Goal: Entertainment & Leisure: Consume media (video, audio)

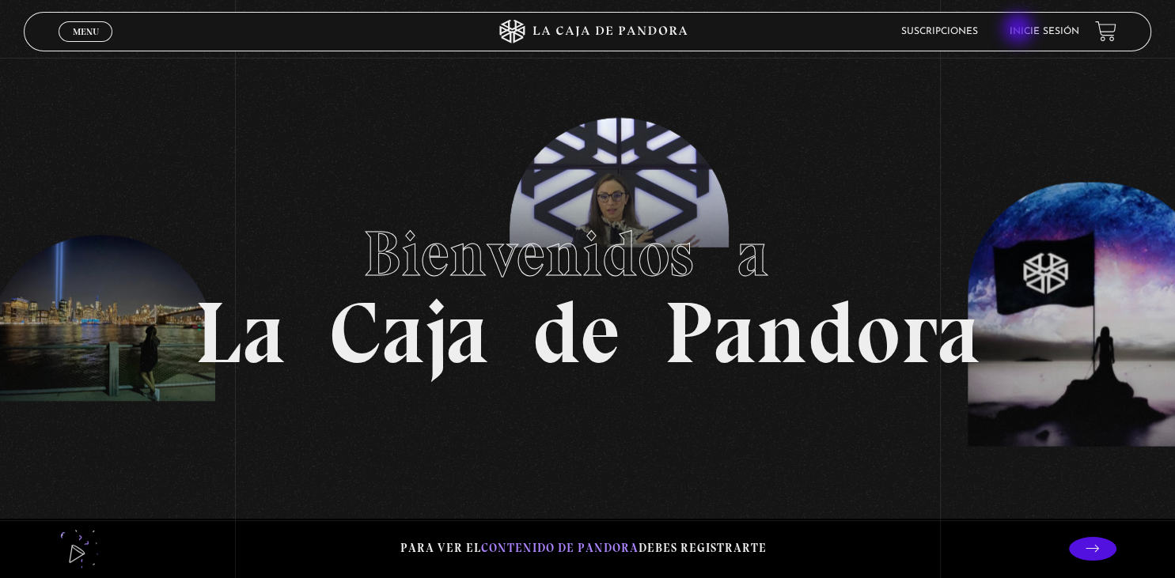
click at [1020, 31] on link "Inicie sesión" at bounding box center [1044, 31] width 70 height 9
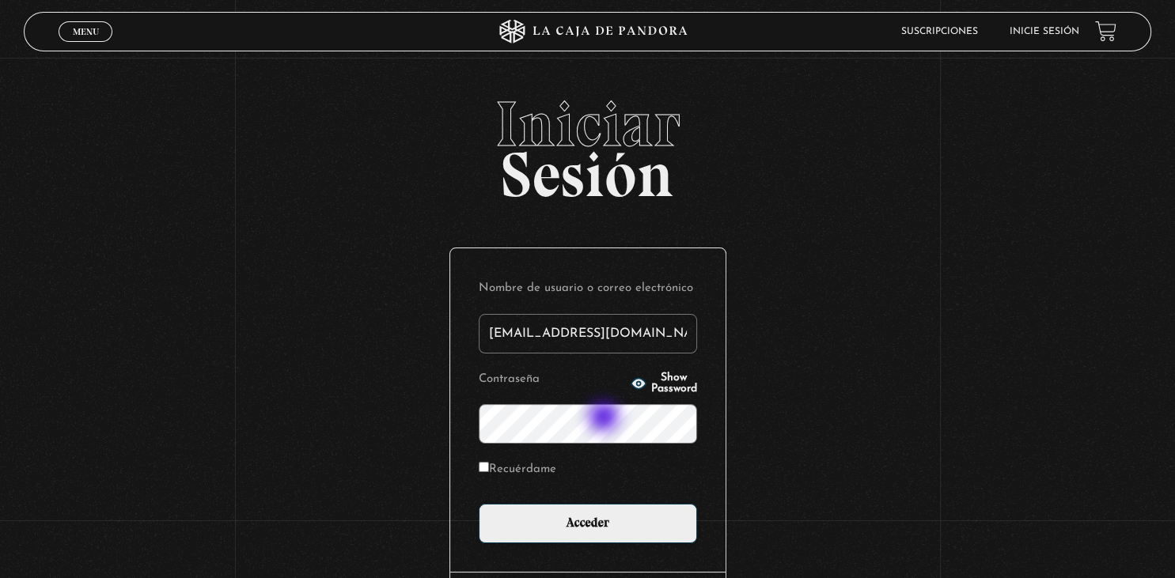
type input "sandyelg@hotmail.com"
click at [484, 470] on input "Recuérdame" at bounding box center [484, 467] width 10 height 10
checkbox input "true"
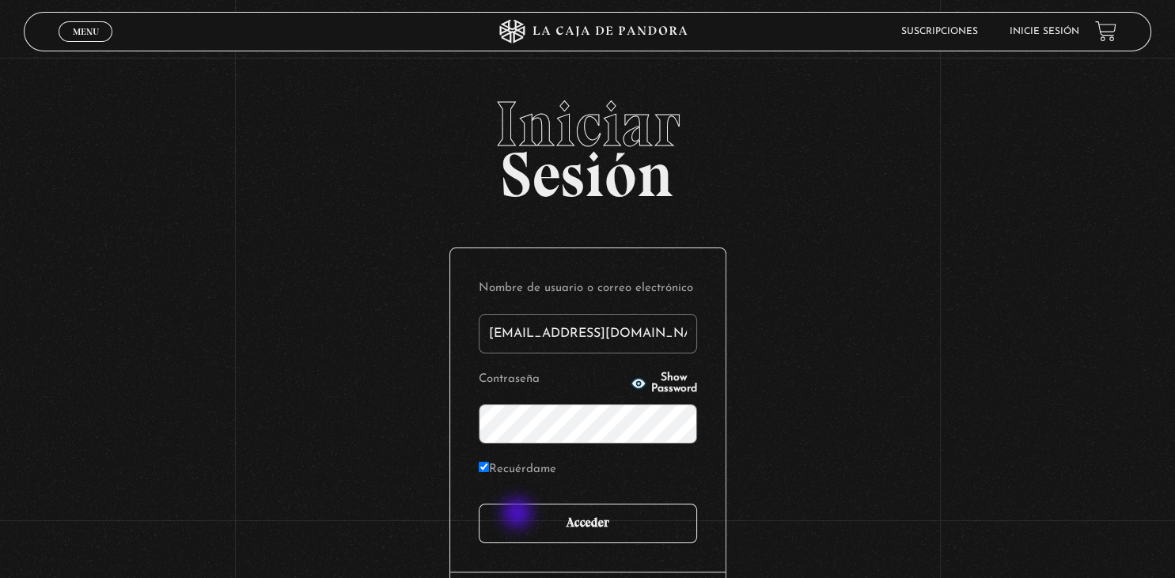
click at [520, 521] on input "Acceder" at bounding box center [588, 524] width 218 height 40
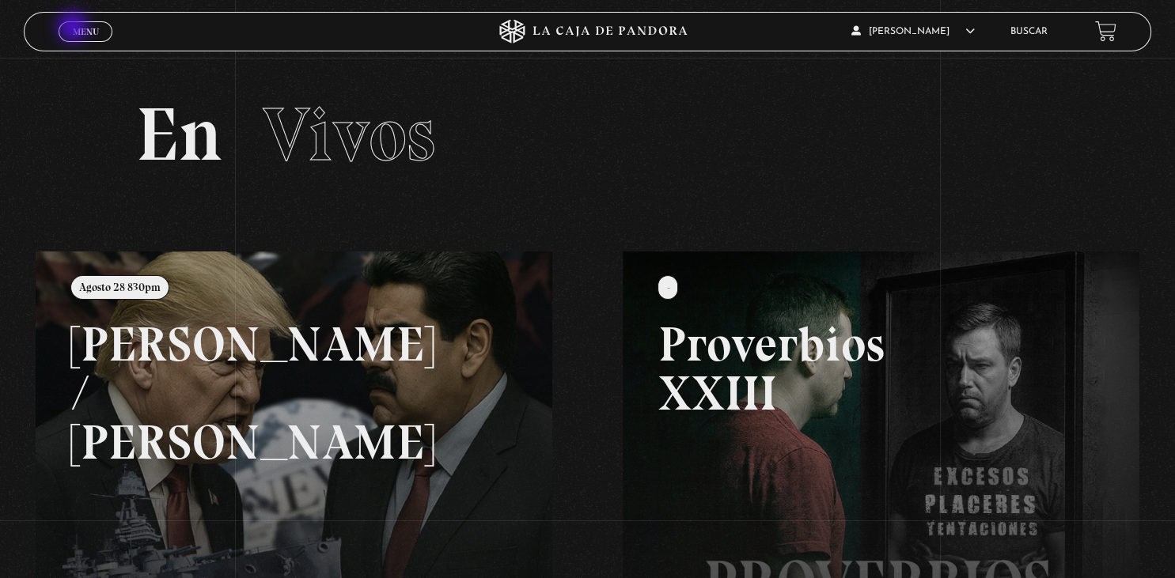
click at [74, 28] on span "Menu" at bounding box center [86, 31] width 26 height 9
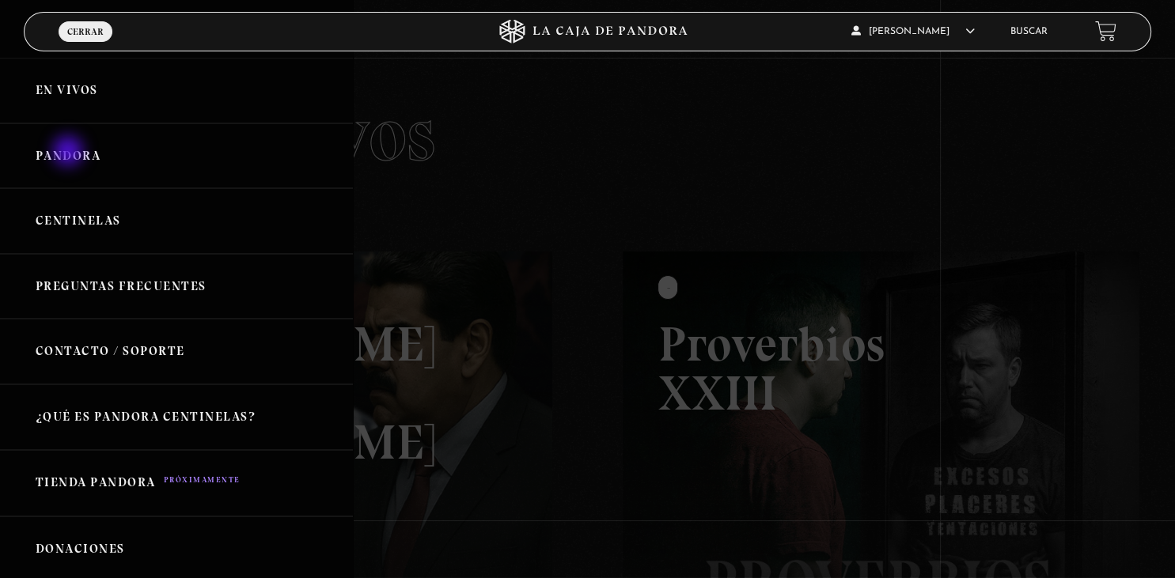
click at [70, 153] on link "Pandora" at bounding box center [176, 156] width 353 height 66
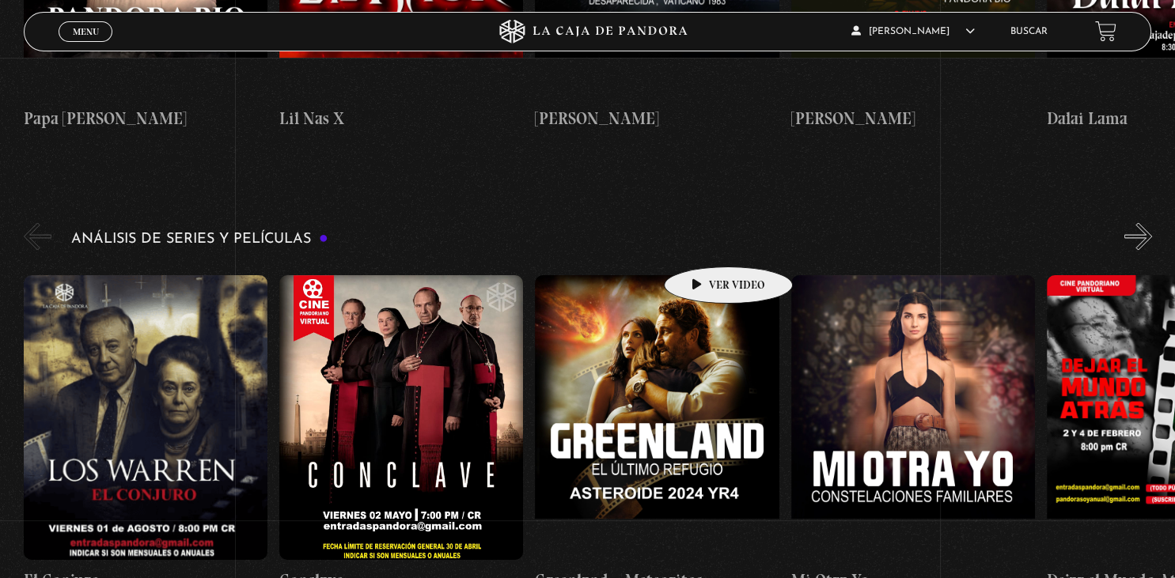
scroll to position [2840, 0]
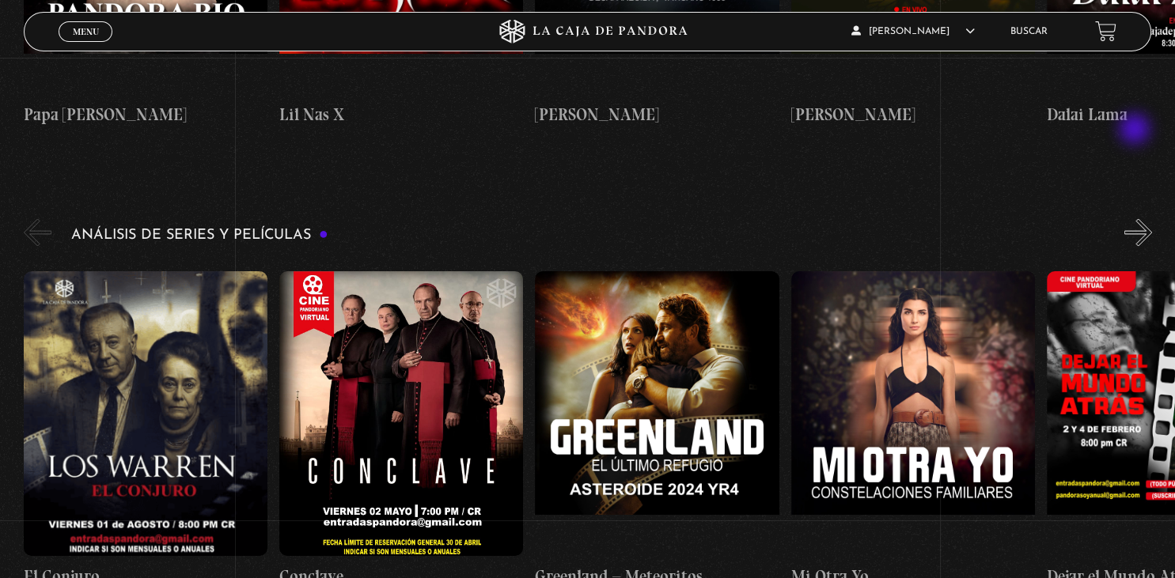
click at [1136, 218] on button "»" at bounding box center [1138, 232] width 28 height 28
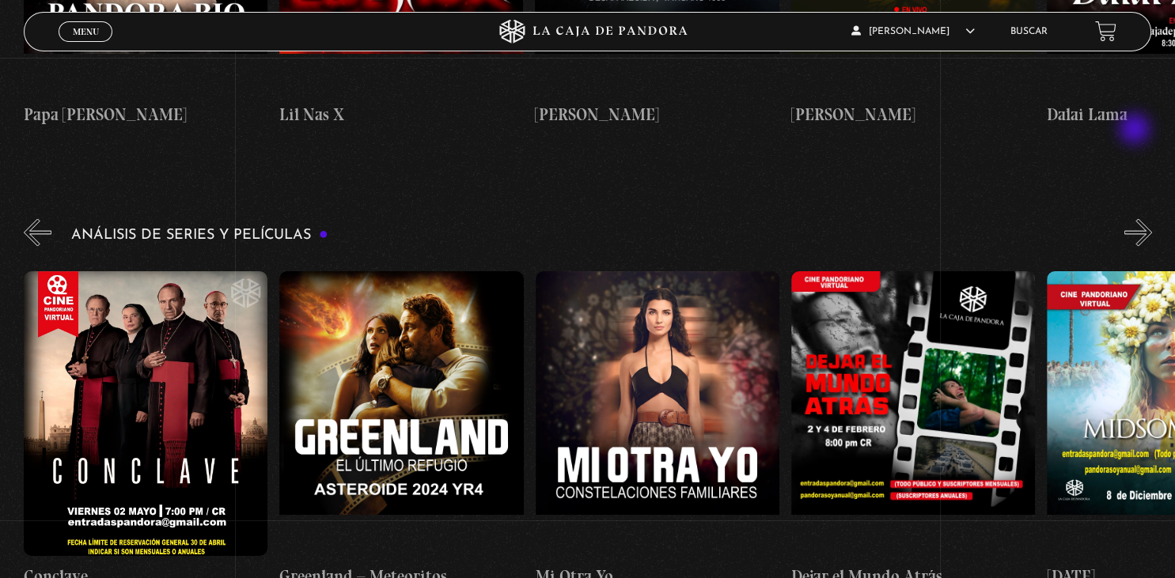
click at [1136, 218] on button "»" at bounding box center [1138, 232] width 28 height 28
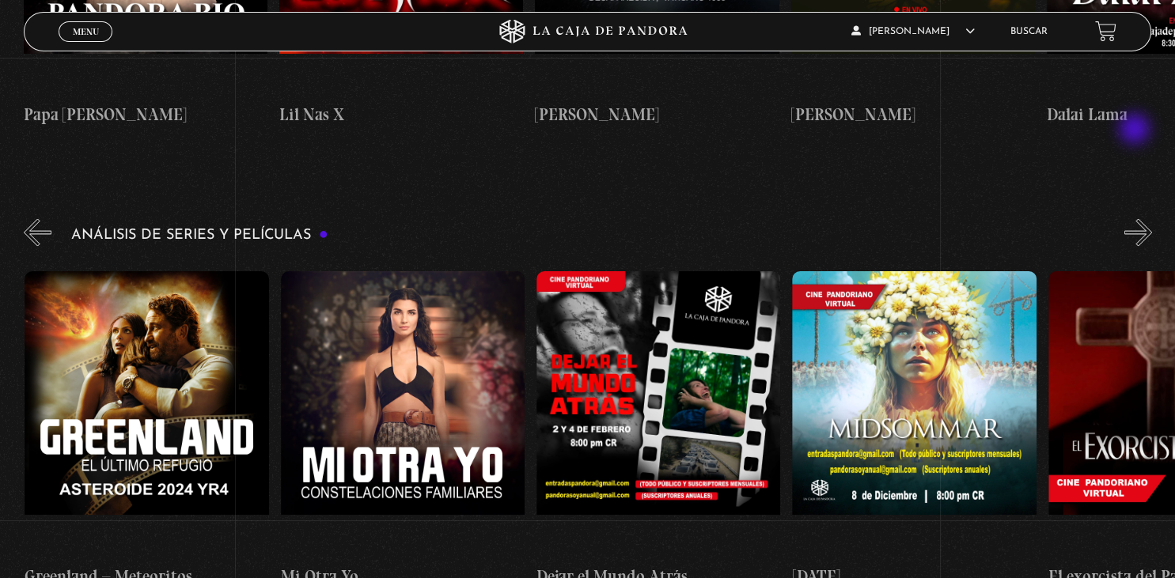
click at [1136, 218] on button "»" at bounding box center [1138, 232] width 28 height 28
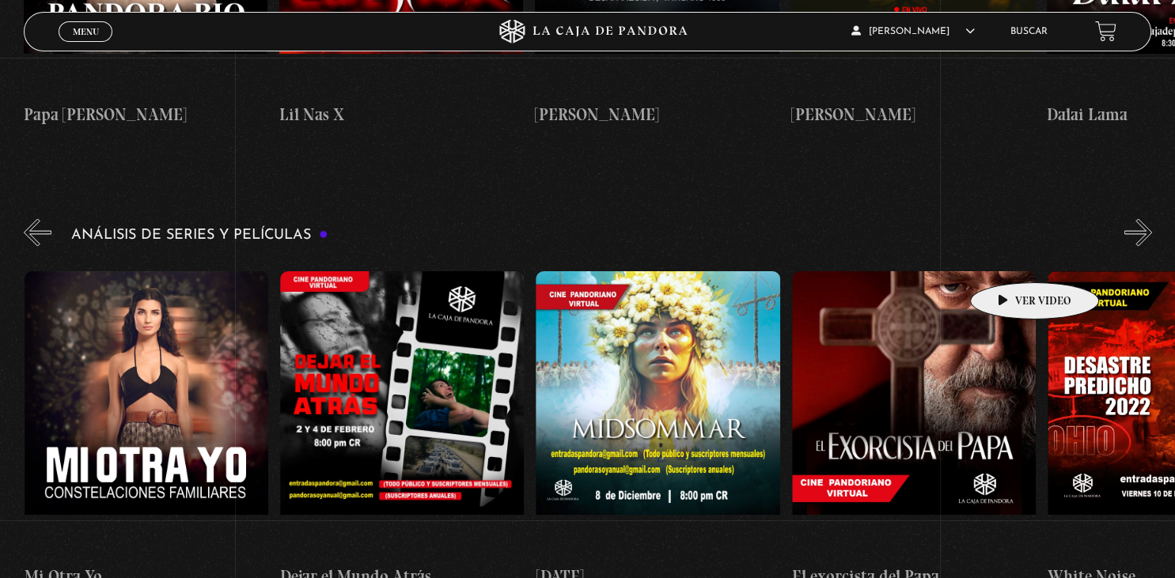
scroll to position [0, 767]
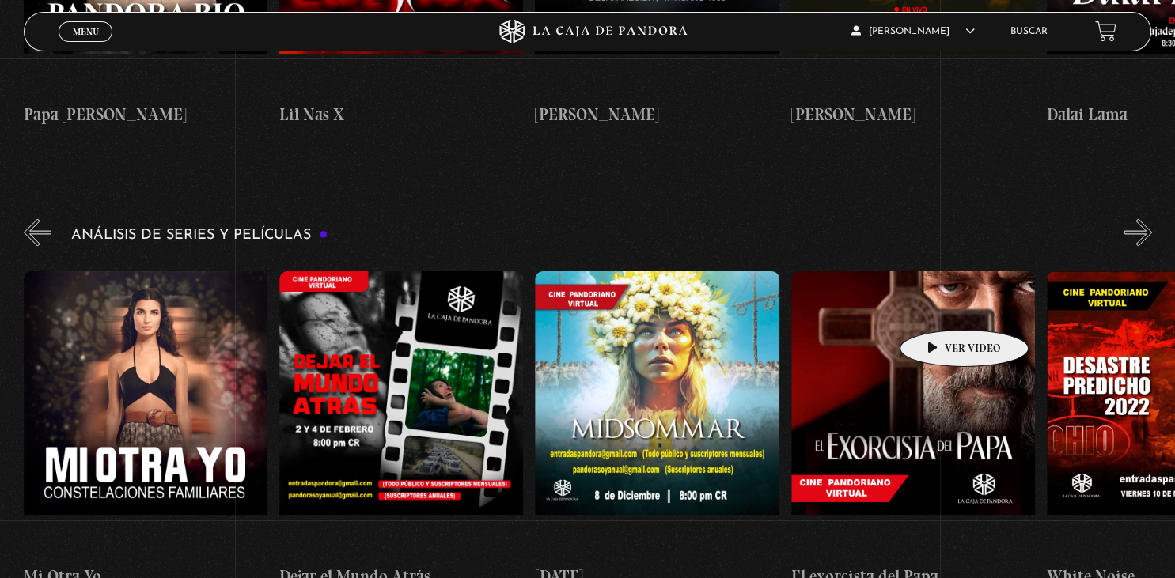
click at [939, 306] on figure at bounding box center [913, 413] width 244 height 285
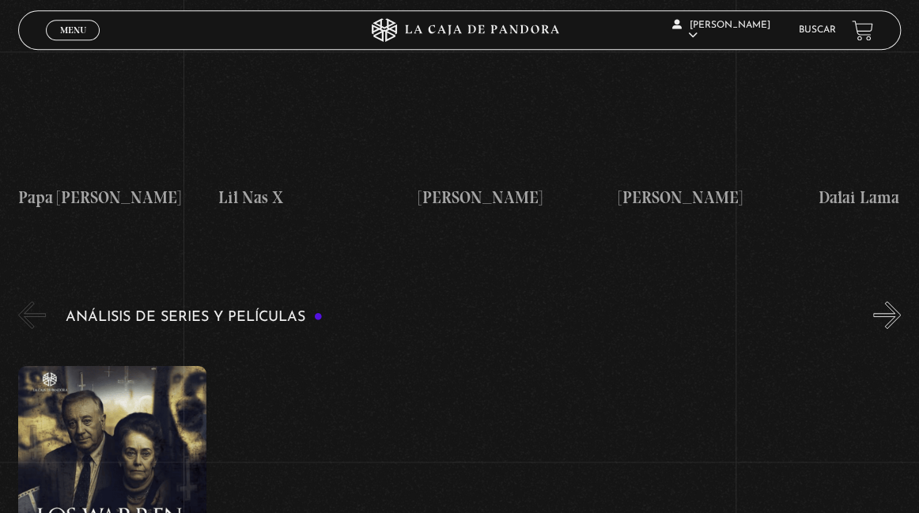
scroll to position [2476, 0]
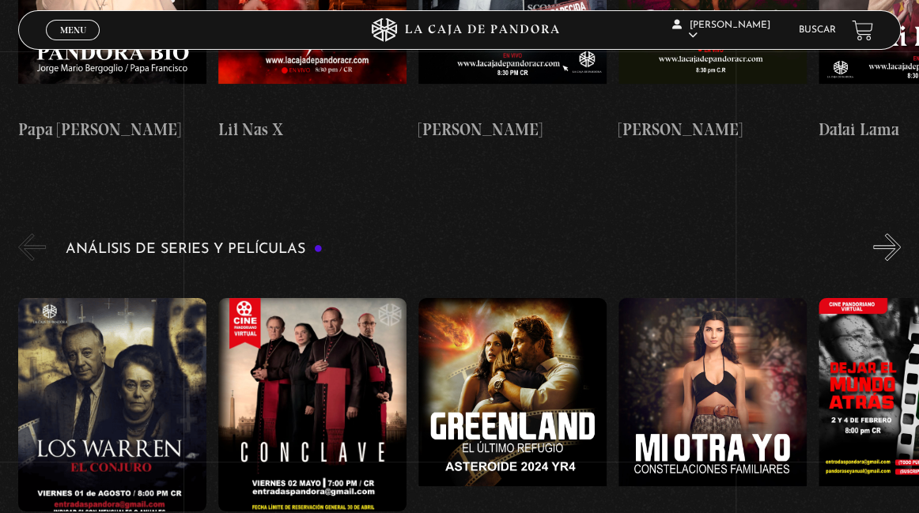
click at [884, 233] on button "»" at bounding box center [887, 247] width 28 height 28
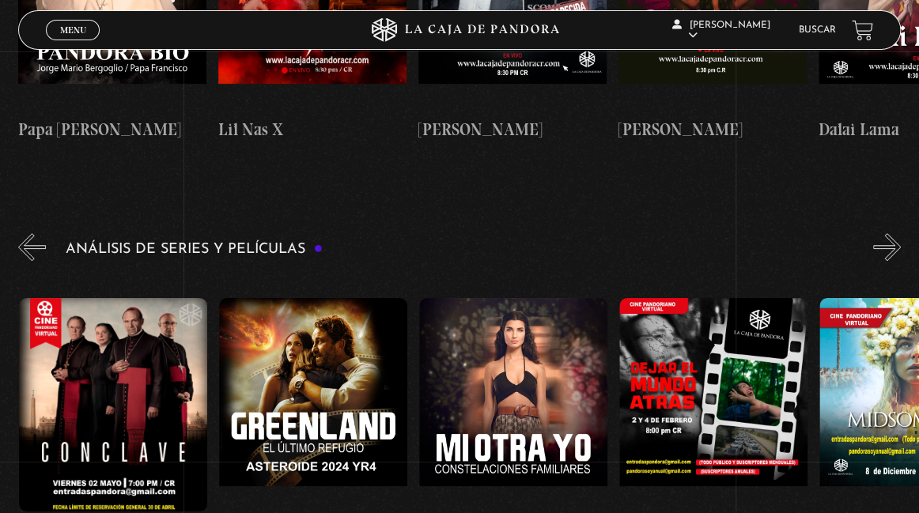
click at [884, 233] on button "»" at bounding box center [887, 247] width 28 height 28
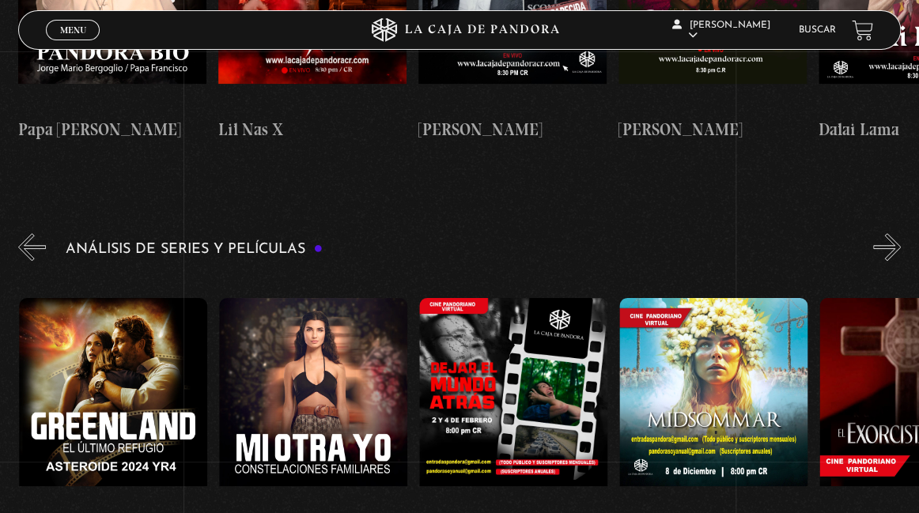
click at [884, 233] on button "»" at bounding box center [887, 247] width 28 height 28
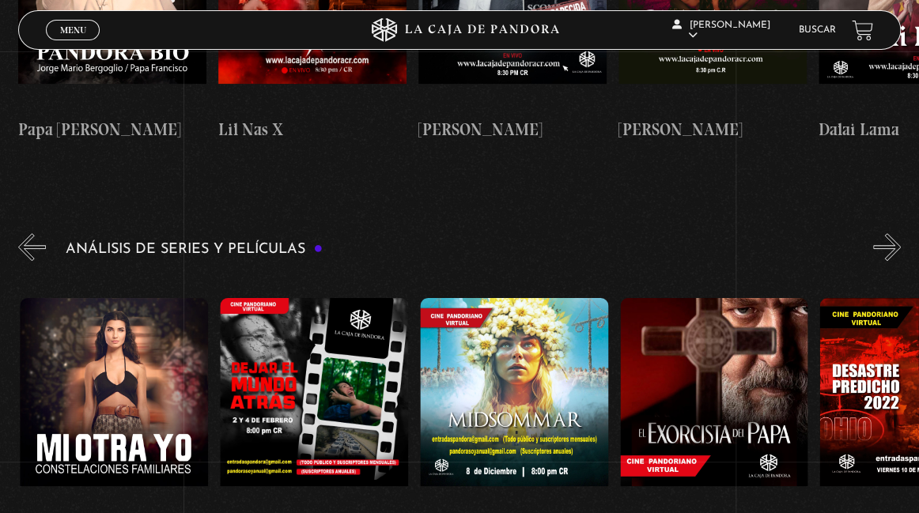
scroll to position [0, 600]
click at [884, 233] on button "»" at bounding box center [887, 247] width 28 height 28
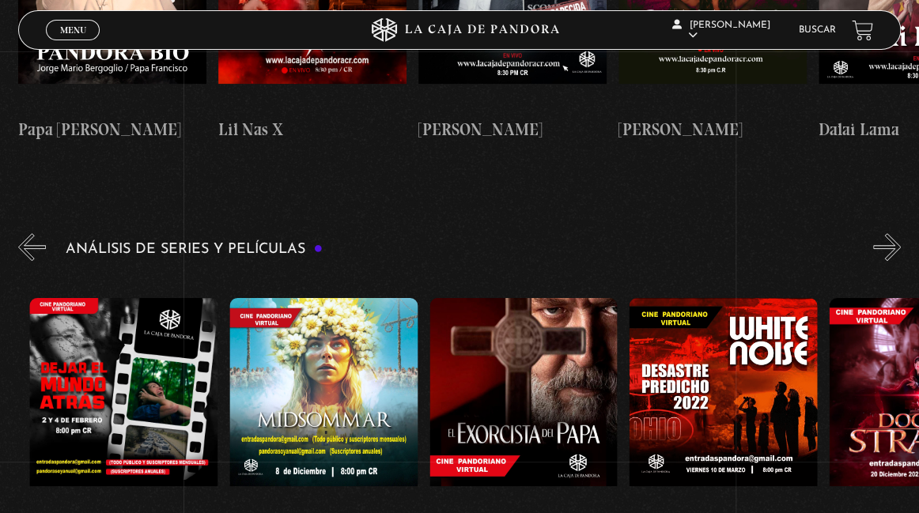
scroll to position [0, 800]
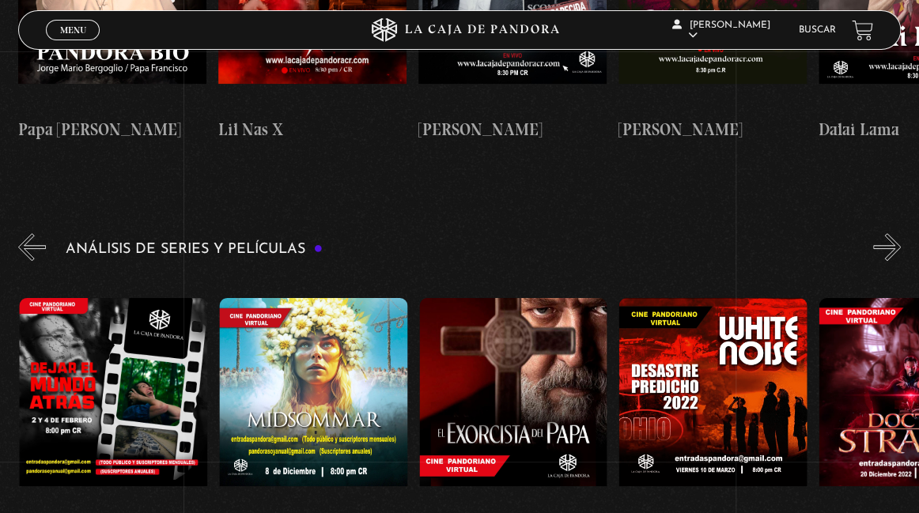
click at [884, 233] on button "»" at bounding box center [887, 247] width 28 height 28
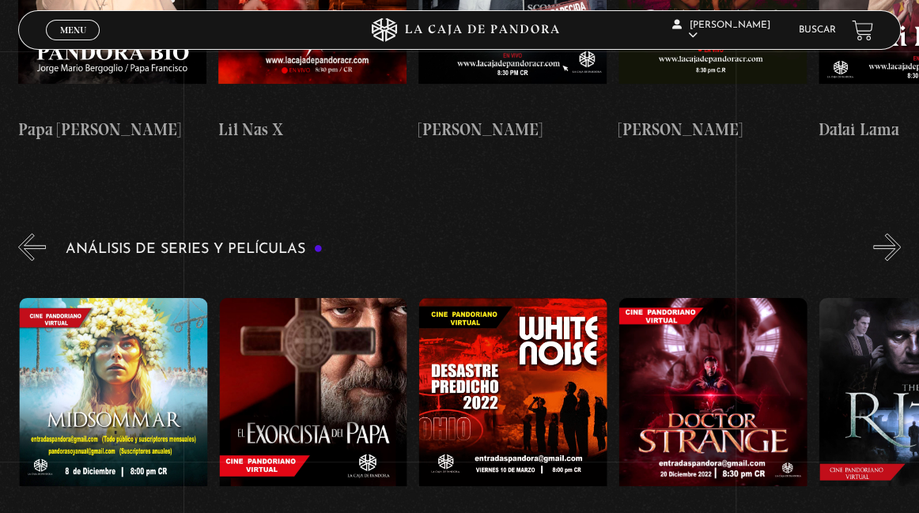
scroll to position [0, 1000]
click at [884, 233] on button "»" at bounding box center [887, 247] width 28 height 28
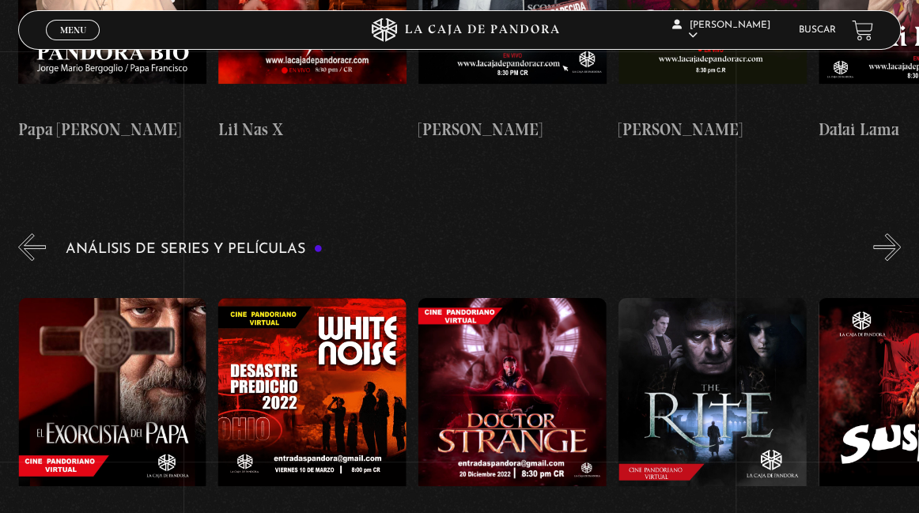
click at [884, 233] on button "»" at bounding box center [887, 247] width 28 height 28
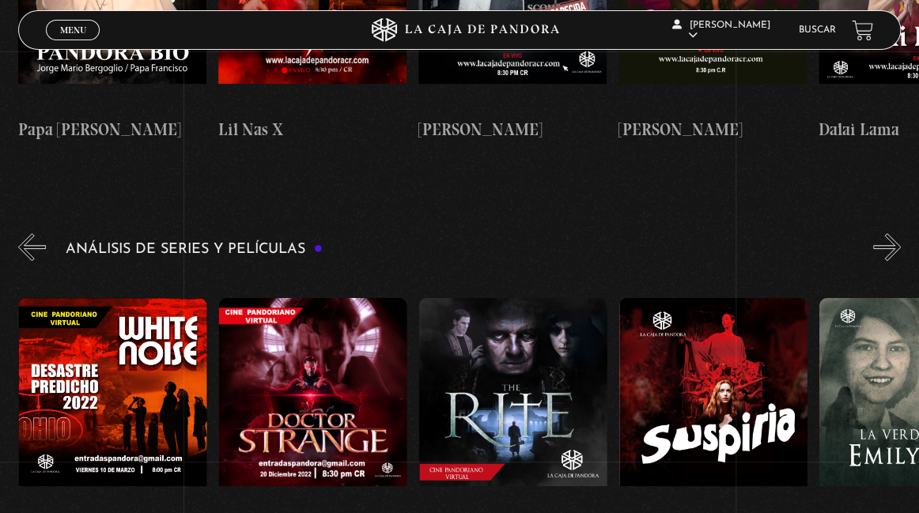
click at [884, 233] on button "»" at bounding box center [887, 247] width 28 height 28
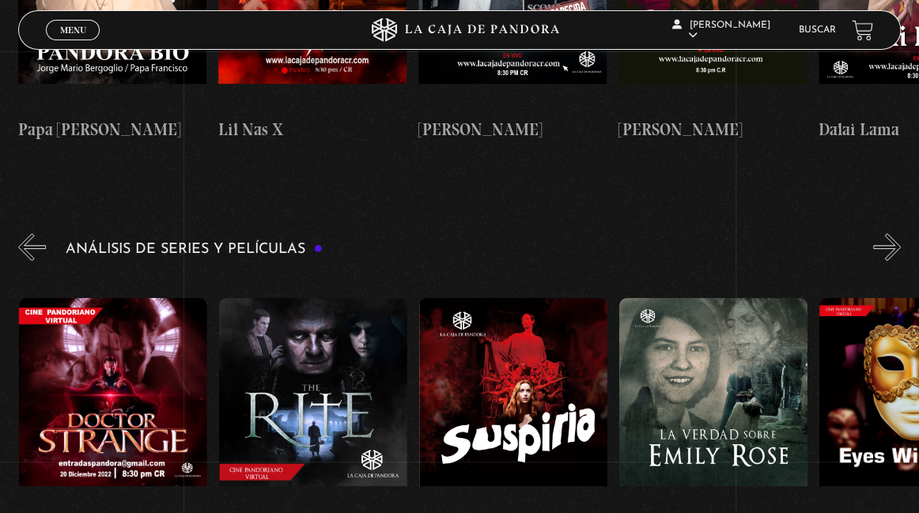
scroll to position [0, 1600]
click at [28, 233] on button "«" at bounding box center [32, 247] width 28 height 28
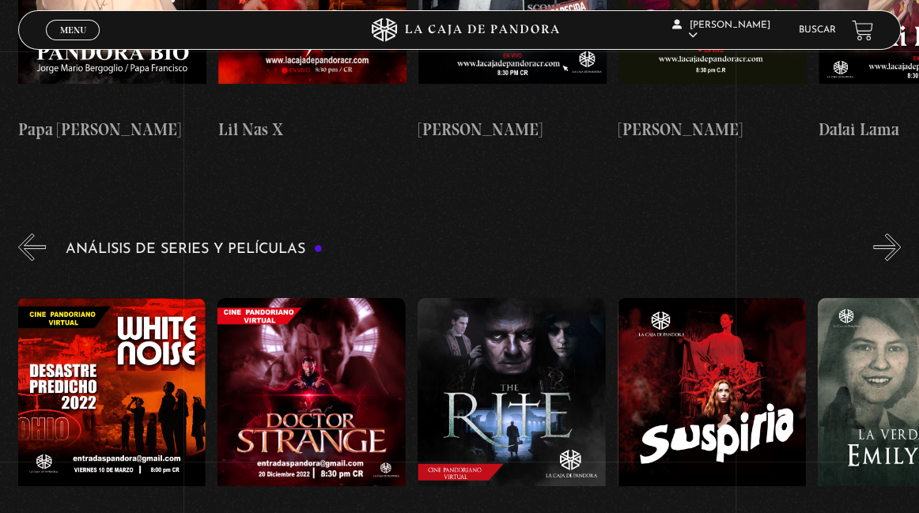
click at [28, 233] on button "«" at bounding box center [32, 247] width 28 height 28
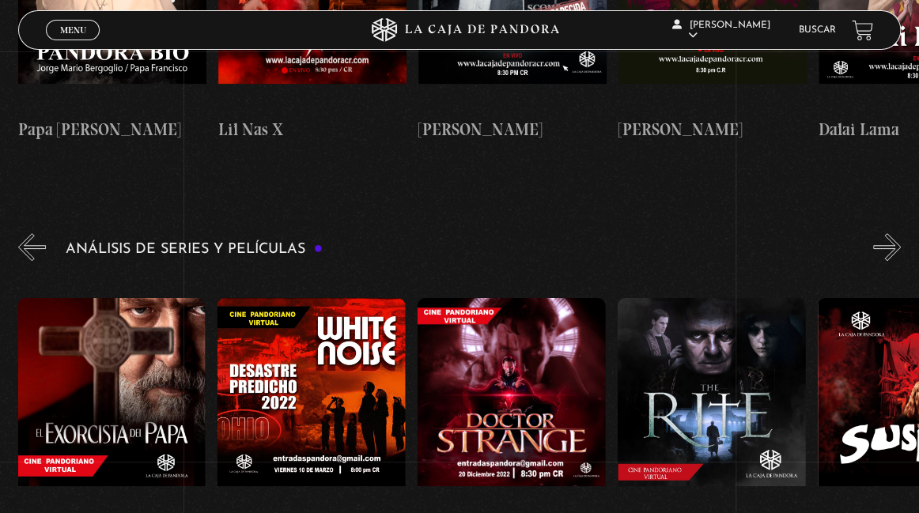
scroll to position [0, 1200]
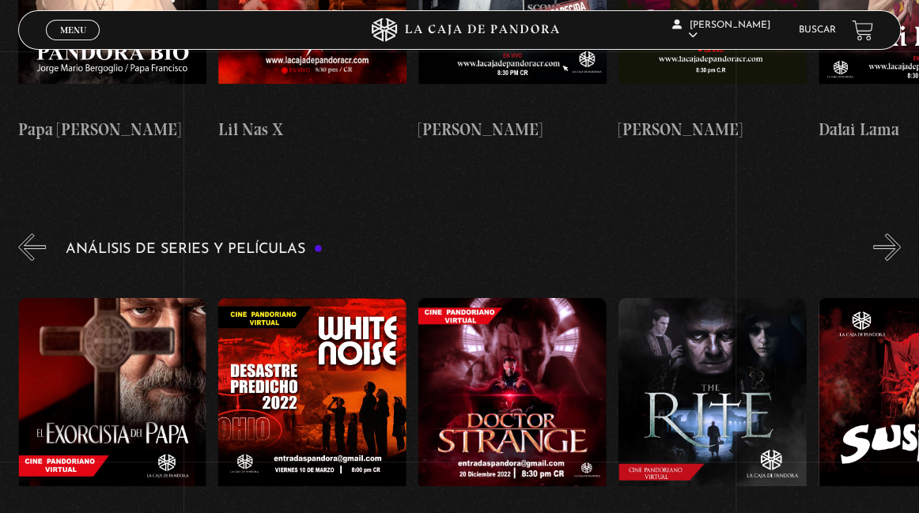
drag, startPoint x: 28, startPoint y: 125, endPoint x: 23, endPoint y: 289, distance: 163.8
click at [30, 233] on button "«" at bounding box center [32, 247] width 28 height 28
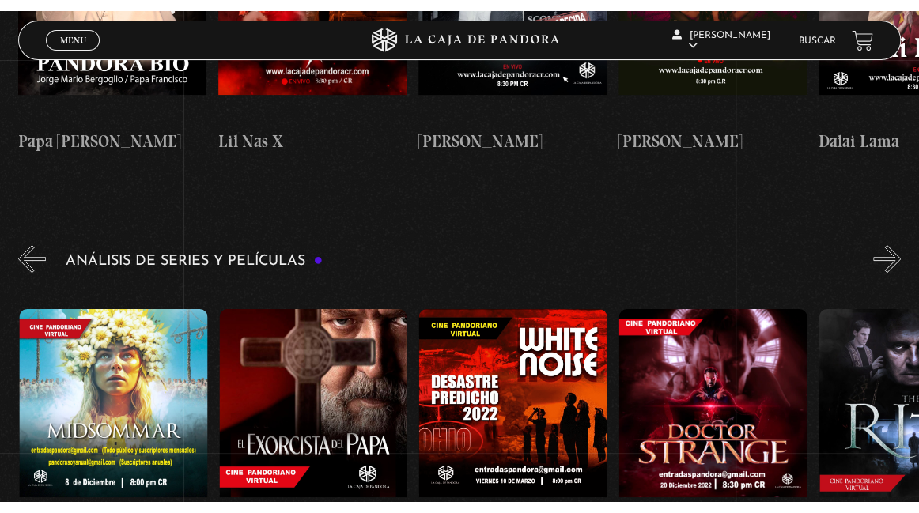
scroll to position [0, 1000]
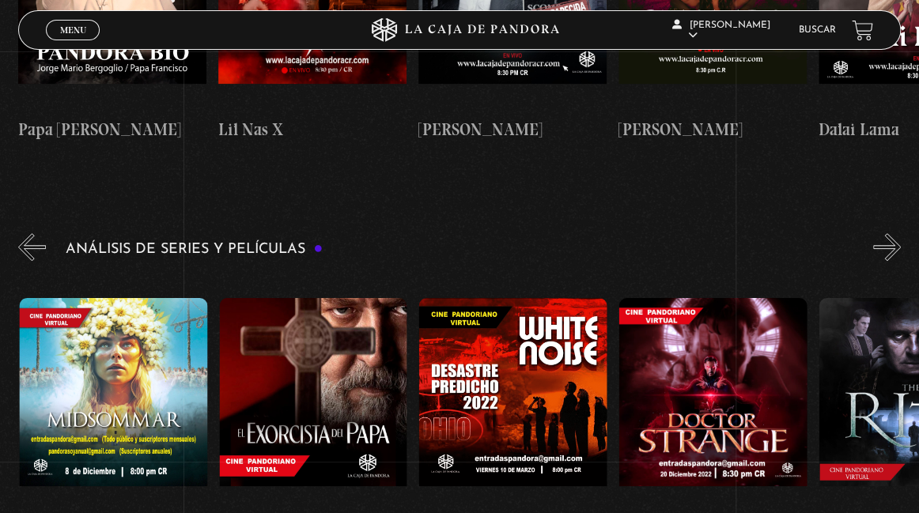
click at [158, 298] on figure at bounding box center [113, 405] width 188 height 214
